Goal: Information Seeking & Learning: Compare options

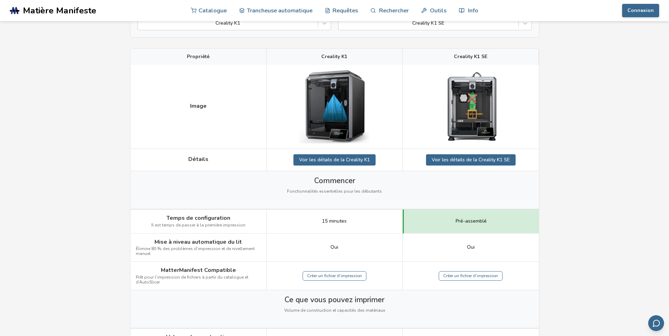
scroll to position [71, 0]
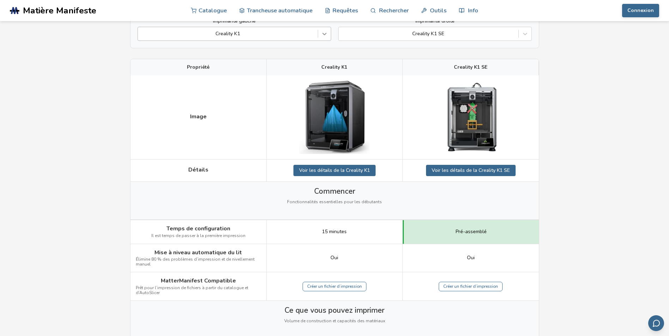
click at [325, 35] on icon at bounding box center [324, 34] width 4 height 2
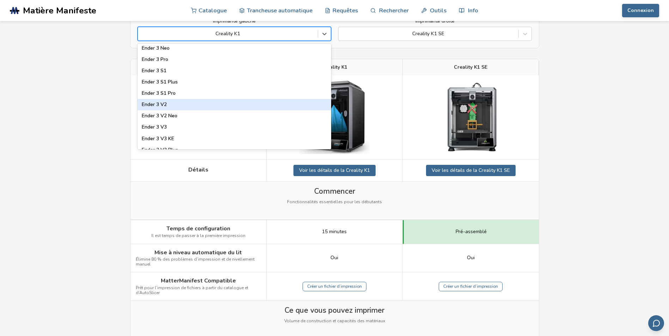
scroll to position [670, 0]
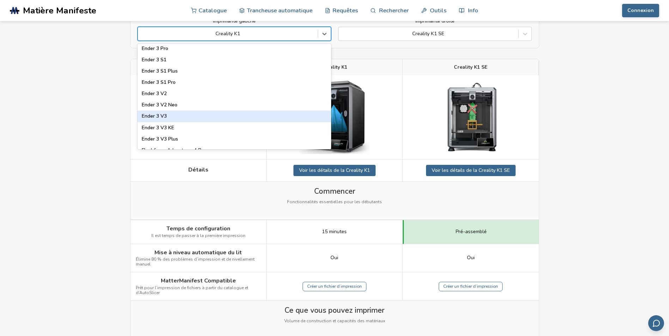
click at [163, 115] on div "Ender 3 V3" at bounding box center [234, 116] width 194 height 11
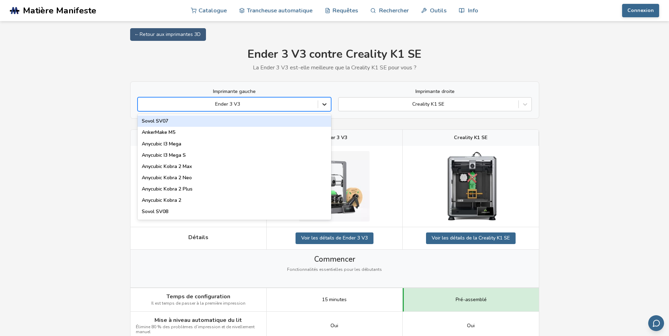
click at [324, 104] on icon at bounding box center [324, 104] width 7 height 7
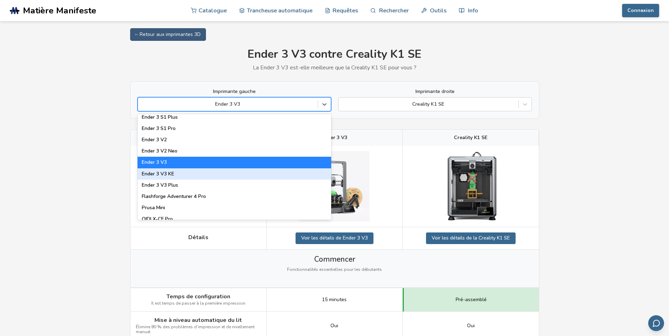
scroll to position [705, 0]
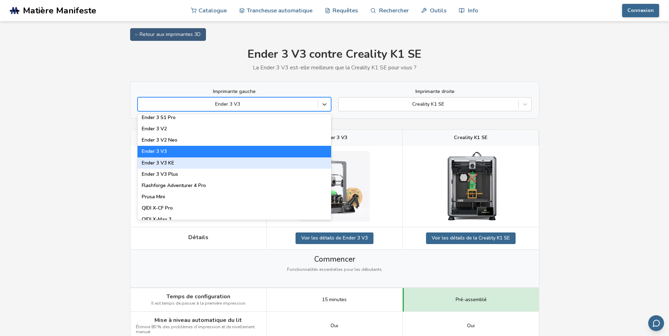
click at [174, 163] on div "Ender 3 V3 KE" at bounding box center [234, 163] width 194 height 11
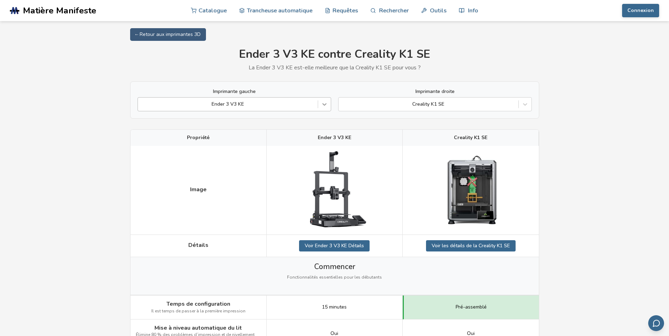
click at [324, 104] on icon at bounding box center [324, 104] width 7 height 7
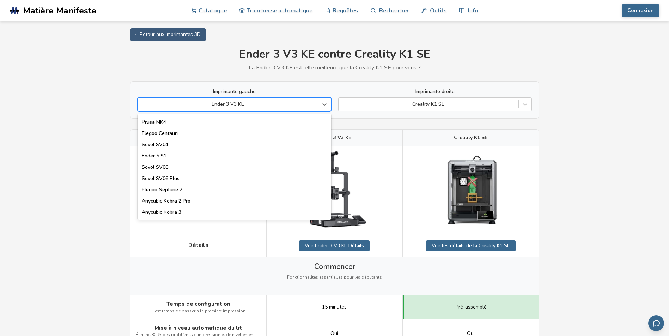
scroll to position [176, 0]
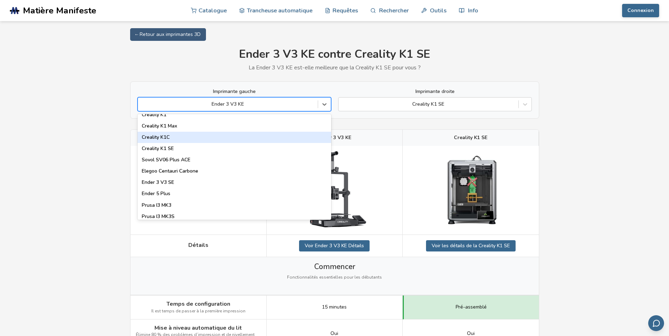
click at [157, 135] on div "Creality K1C" at bounding box center [234, 137] width 194 height 11
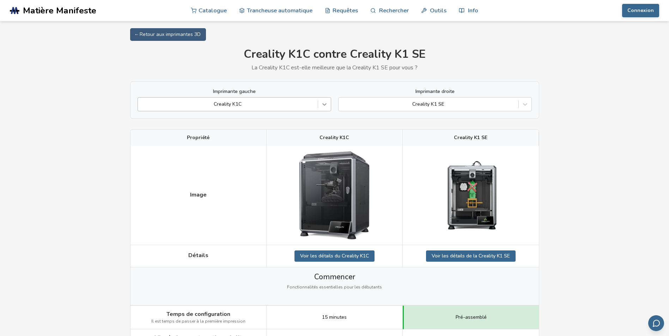
click at [323, 105] on icon at bounding box center [324, 104] width 7 height 7
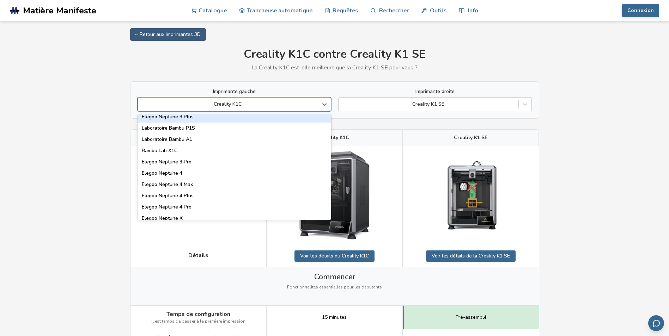
scroll to position [516, 0]
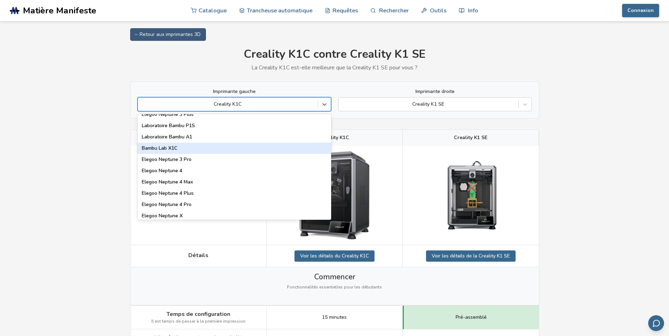
click at [176, 147] on div "Bambu Lab X1C" at bounding box center [234, 148] width 194 height 11
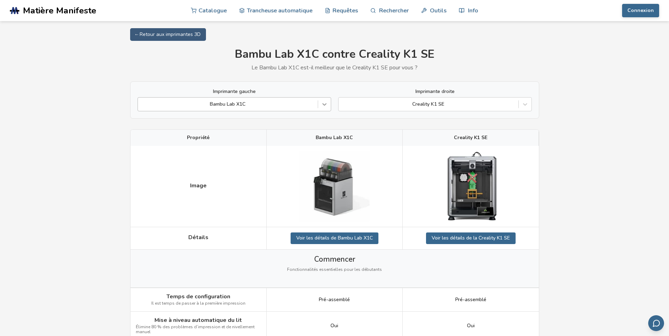
click at [326, 103] on icon at bounding box center [324, 104] width 7 height 7
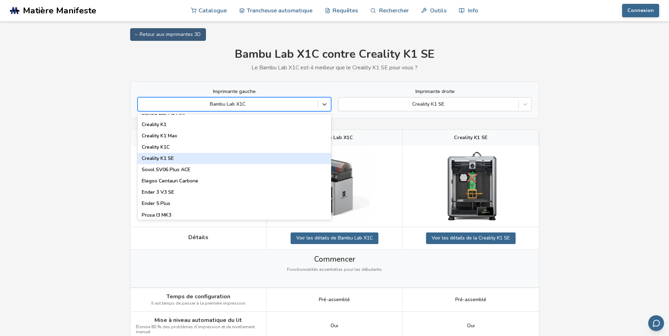
scroll to position [176, 0]
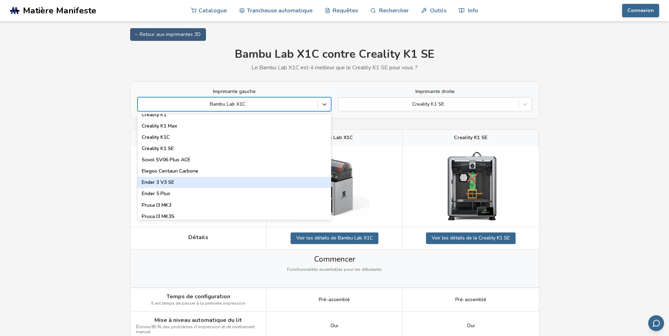
click at [172, 181] on div "Ender 3 V3 SE" at bounding box center [234, 182] width 194 height 11
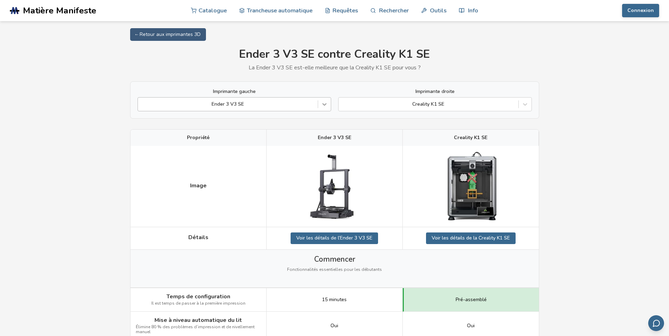
click at [325, 103] on icon at bounding box center [324, 104] width 7 height 7
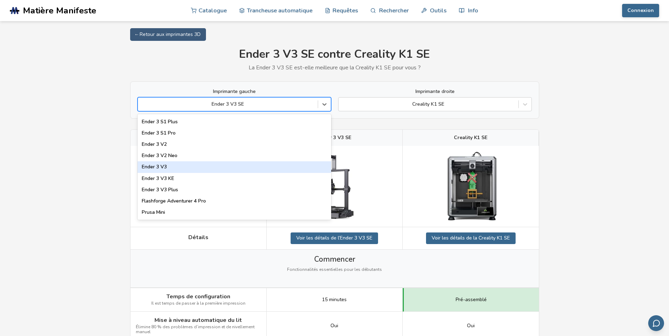
scroll to position [705, 0]
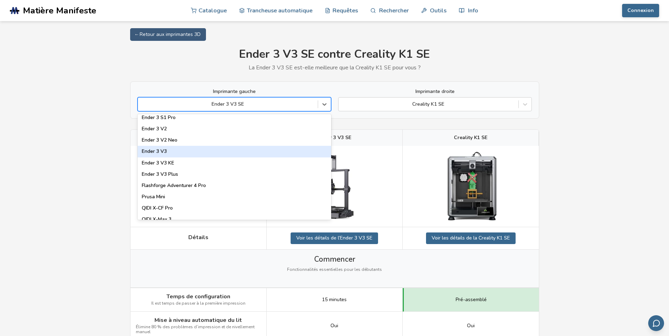
click at [163, 150] on div "Ender 3 V3" at bounding box center [234, 151] width 194 height 11
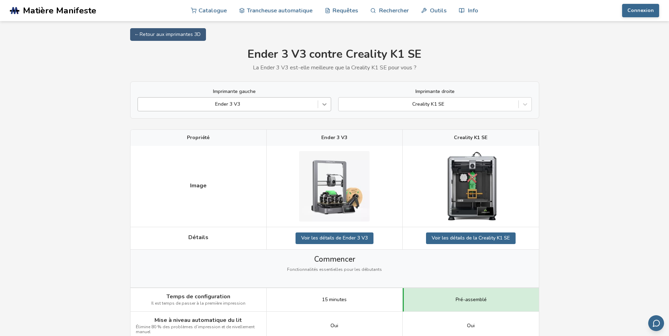
click at [323, 104] on icon at bounding box center [324, 105] width 4 height 2
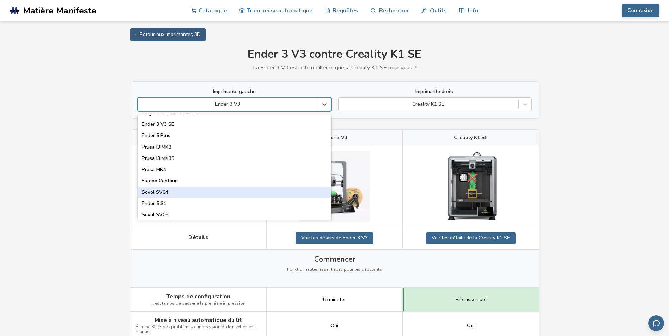
scroll to position [199, 0]
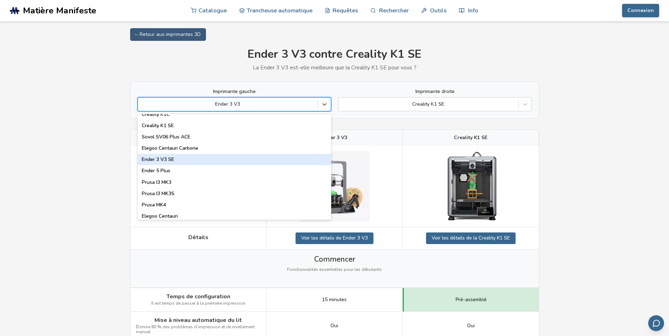
click at [165, 159] on div "Ender 3 V3 SE" at bounding box center [234, 159] width 194 height 11
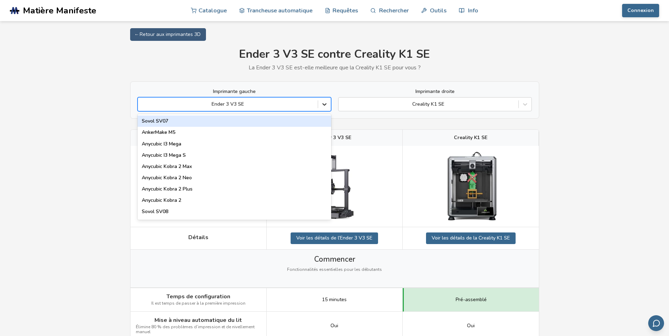
click at [327, 102] on icon at bounding box center [324, 104] width 7 height 7
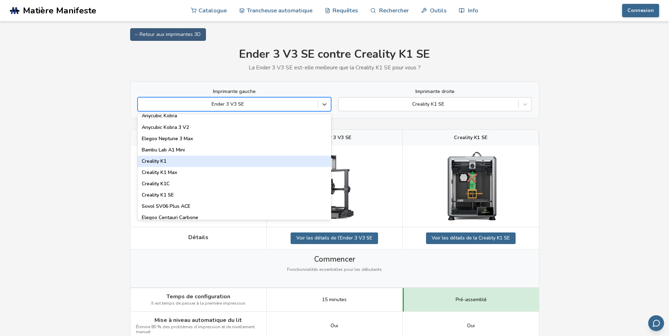
scroll to position [141, 0]
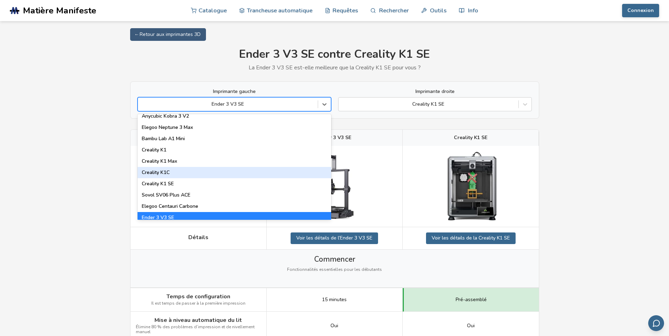
click at [166, 172] on div "Creality K1C" at bounding box center [234, 172] width 194 height 11
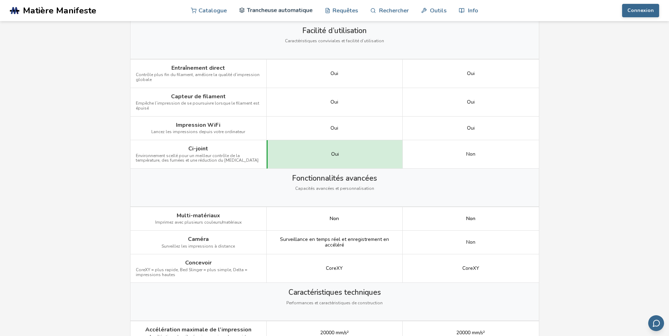
scroll to position [670, 0]
